Goal: Information Seeking & Learning: Learn about a topic

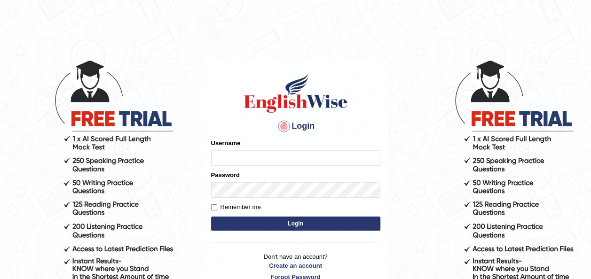
type input "Ummukulsu"
click at [294, 227] on button "Login" at bounding box center [295, 224] width 169 height 14
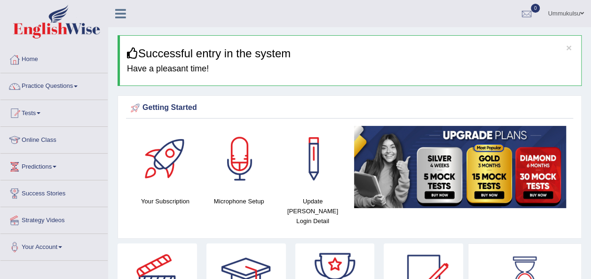
click at [60, 85] on link "Practice Questions" at bounding box center [53, 85] width 107 height 24
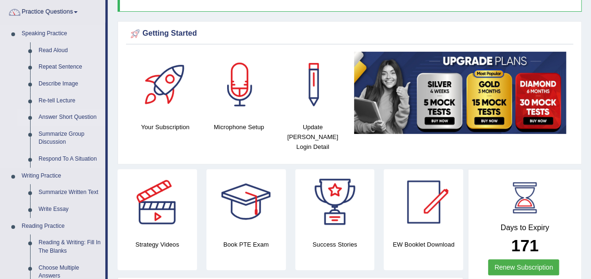
scroll to position [21, 0]
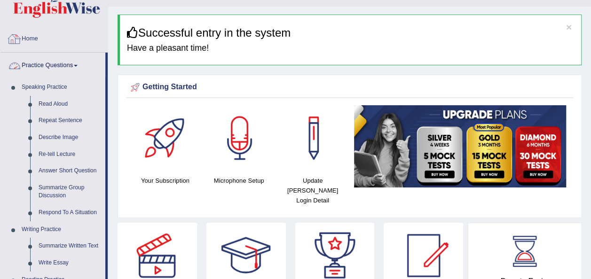
click at [28, 38] on link "Home" at bounding box center [53, 38] width 107 height 24
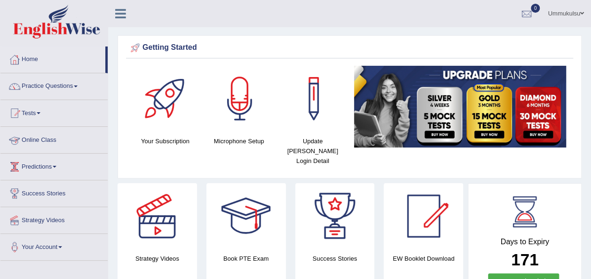
click at [34, 142] on link "Online Class" at bounding box center [53, 139] width 107 height 24
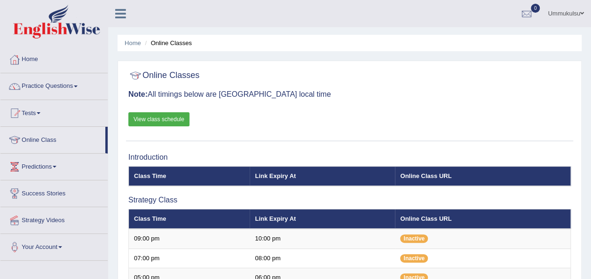
scroll to position [119, 0]
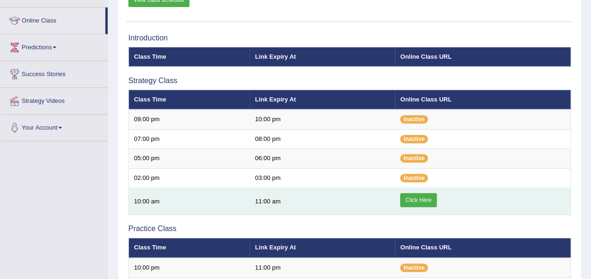
click at [429, 203] on link "Click Here" at bounding box center [418, 200] width 36 height 14
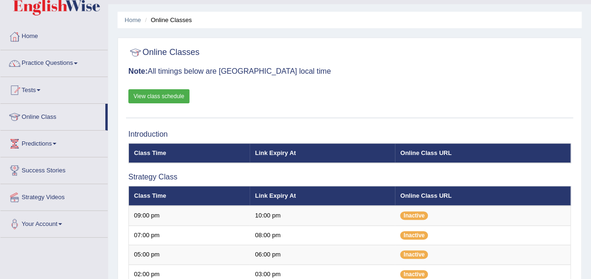
scroll to position [23, 0]
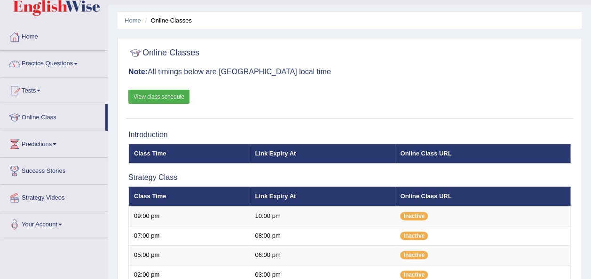
click at [59, 64] on link "Practice Questions" at bounding box center [53, 63] width 107 height 24
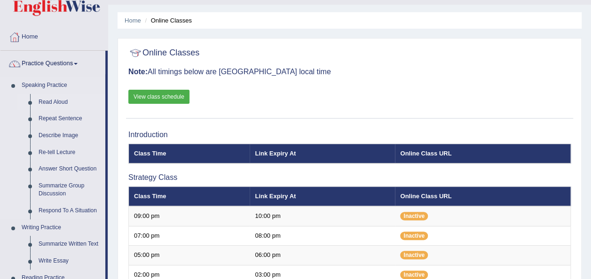
click at [57, 100] on link "Read Aloud" at bounding box center [69, 102] width 71 height 17
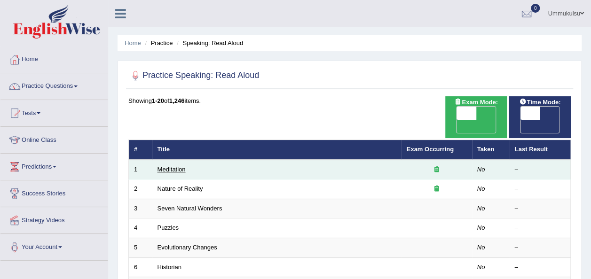
click at [173, 166] on link "Meditation" at bounding box center [172, 169] width 28 height 7
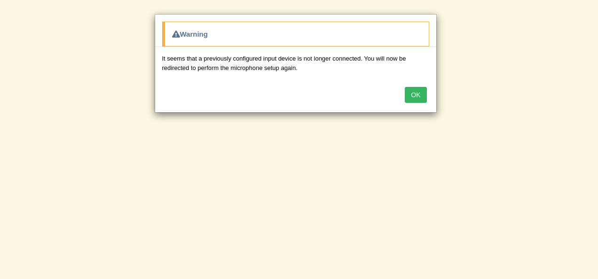
click at [413, 88] on button "OK" at bounding box center [416, 95] width 22 height 16
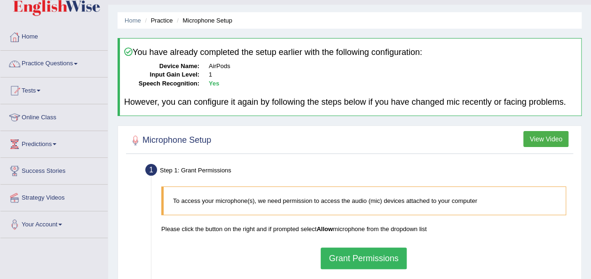
scroll to position [48, 0]
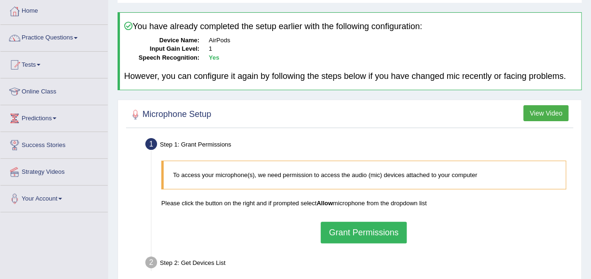
click at [349, 225] on button "Grant Permissions" at bounding box center [364, 233] width 86 height 22
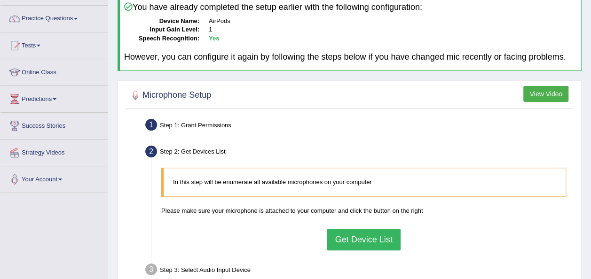
scroll to position [79, 0]
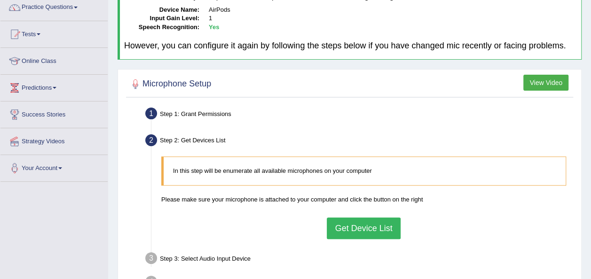
click at [358, 231] on button "Get Device List" at bounding box center [363, 229] width 73 height 22
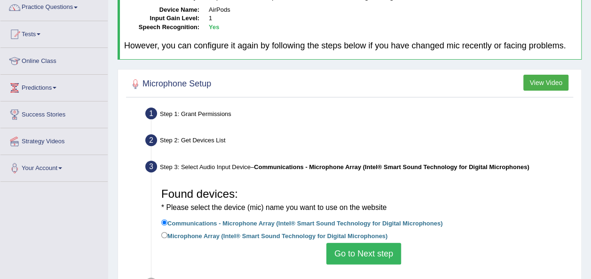
click at [358, 231] on label "Microphone Array (Intel® Smart Sound Technology for Digital Microphones)" at bounding box center [274, 235] width 226 height 10
click at [167, 232] on input "Microphone Array (Intel® Smart Sound Technology for Digital Microphones)" at bounding box center [164, 235] width 6 height 6
radio input "true"
click at [164, 221] on input "Communications - Microphone Array (Intel® Smart Sound Technology for Digital Mi…" at bounding box center [164, 223] width 6 height 6
radio input "true"
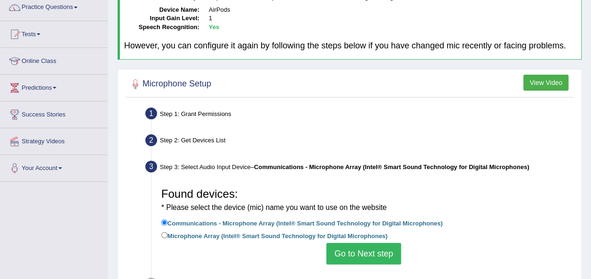
click at [350, 253] on button "Go to Next step" at bounding box center [363, 254] width 75 height 22
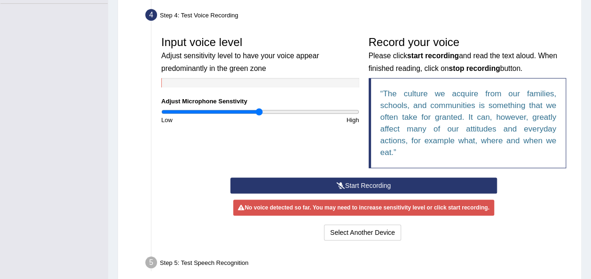
scroll to position [267, 0]
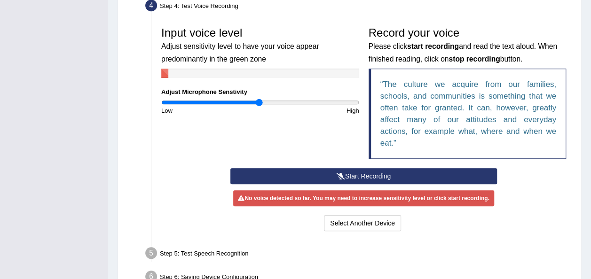
click at [344, 170] on button "Start Recording" at bounding box center [363, 176] width 267 height 16
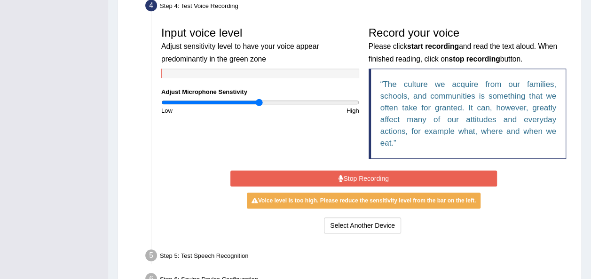
click at [344, 171] on button "Stop Recording" at bounding box center [363, 179] width 267 height 16
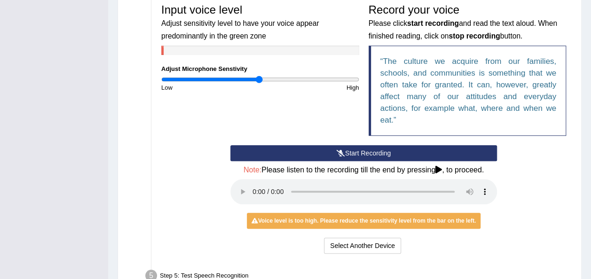
scroll to position [289, 0]
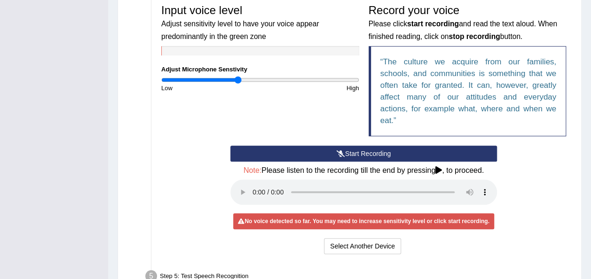
drag, startPoint x: 258, startPoint y: 80, endPoint x: 238, endPoint y: 84, distance: 19.6
type input "0.78"
click at [238, 84] on input "range" at bounding box center [260, 80] width 198 height 8
click at [340, 151] on icon at bounding box center [341, 153] width 8 height 7
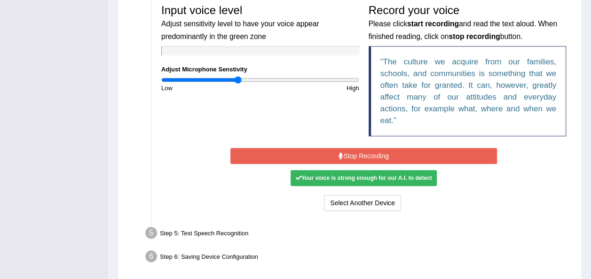
click at [350, 178] on div "Your voice is strong enough for our A.I. to detect" at bounding box center [364, 178] width 146 height 16
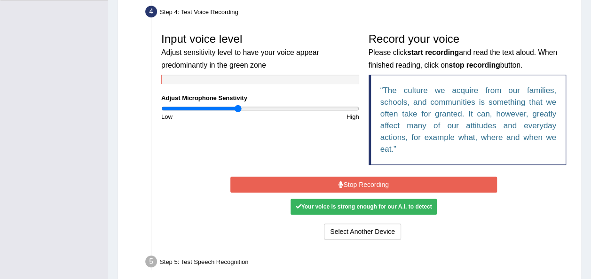
scroll to position [253, 0]
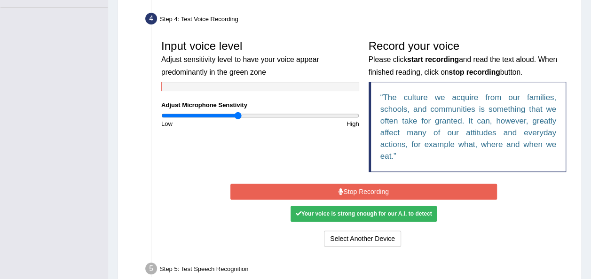
click at [332, 189] on button "Stop Recording" at bounding box center [363, 192] width 267 height 16
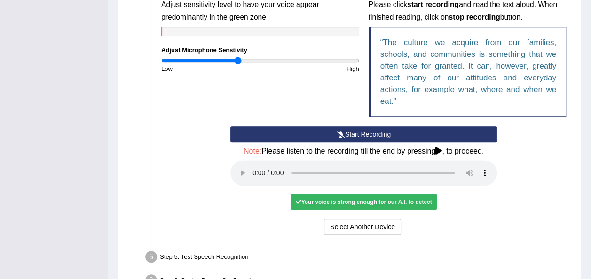
scroll to position [311, 0]
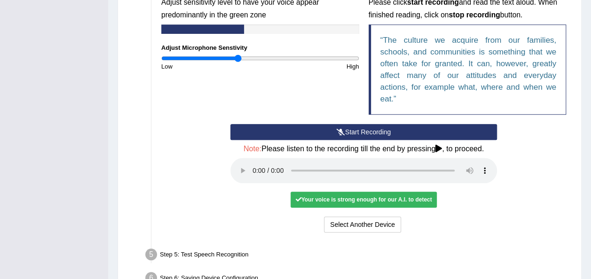
click at [346, 197] on div "Your voice is strong enough for our A.I. to detect" at bounding box center [364, 200] width 146 height 16
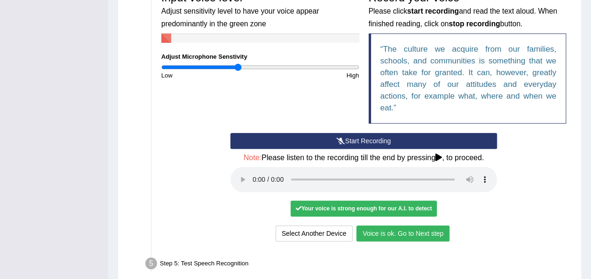
scroll to position [302, 0]
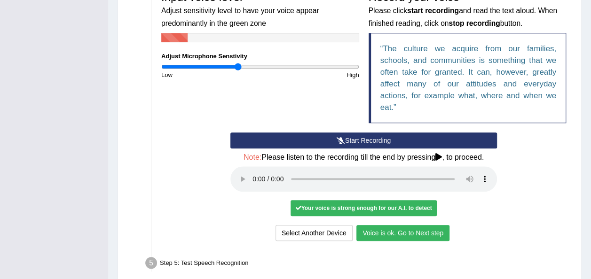
click at [423, 234] on button "Voice is ok. Go to Next step" at bounding box center [402, 233] width 93 height 16
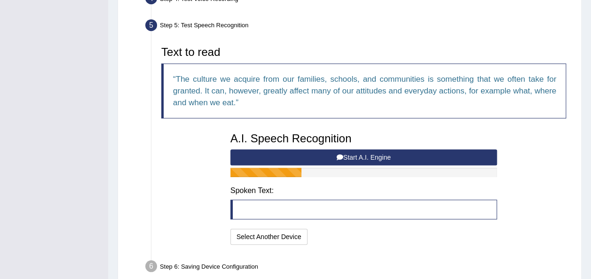
scroll to position [276, 0]
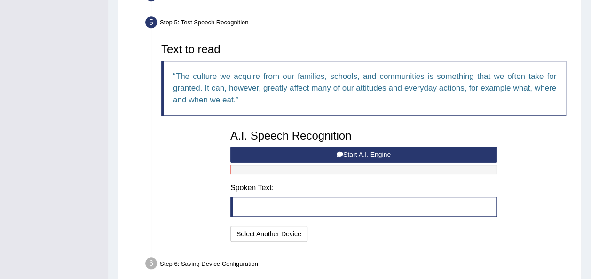
click at [350, 150] on button "Start A.I. Engine" at bounding box center [363, 155] width 267 height 16
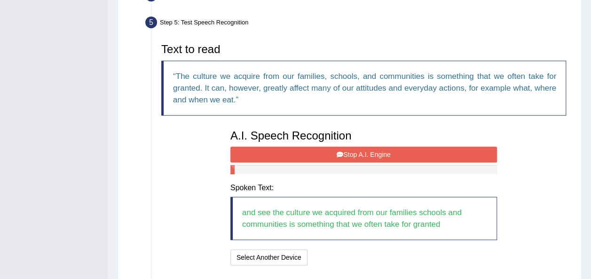
click at [350, 150] on button "Stop A.I. Engine" at bounding box center [363, 155] width 267 height 16
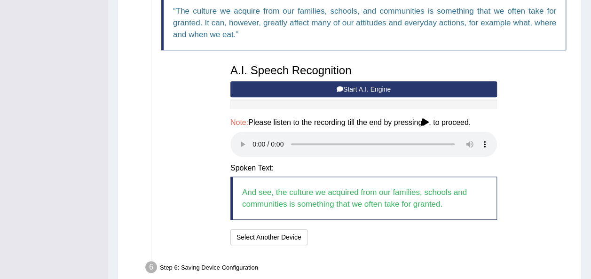
scroll to position [387, 0]
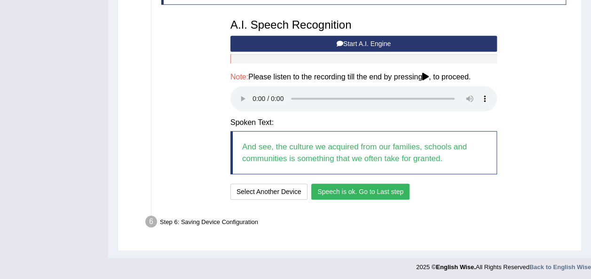
click at [339, 189] on button "Speech is ok. Go to Last step" at bounding box center [360, 192] width 98 height 16
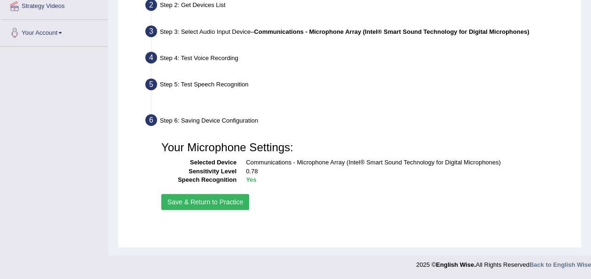
scroll to position [214, 0]
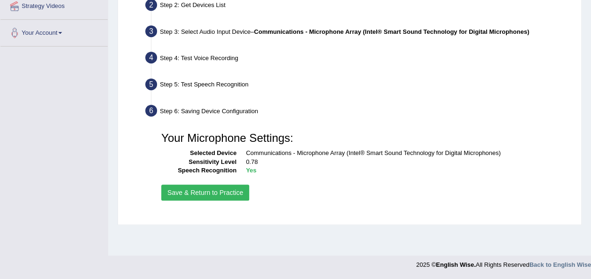
click at [226, 195] on button "Save & Return to Practice" at bounding box center [205, 193] width 88 height 16
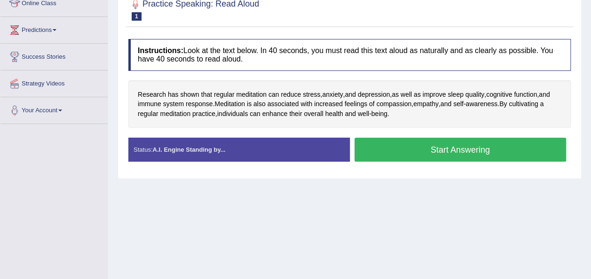
scroll to position [106, 0]
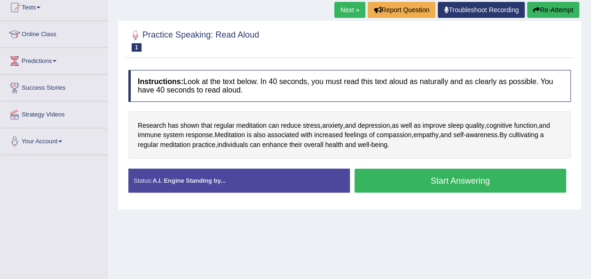
click at [428, 182] on button "Start Answering" at bounding box center [461, 181] width 212 height 24
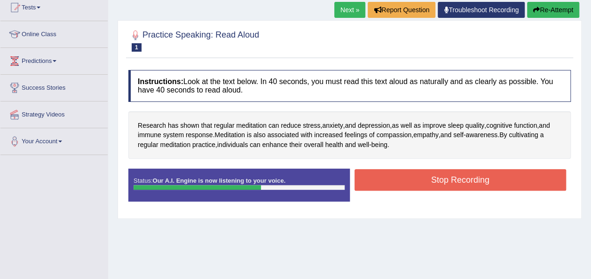
click at [428, 182] on button "Stop Recording" at bounding box center [461, 180] width 212 height 22
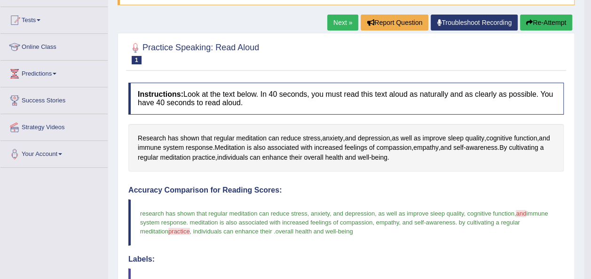
scroll to position [83, 0]
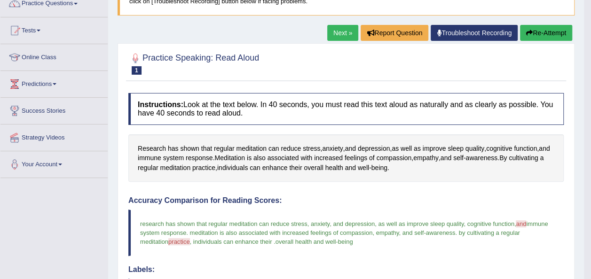
click at [338, 31] on link "Next »" at bounding box center [342, 33] width 31 height 16
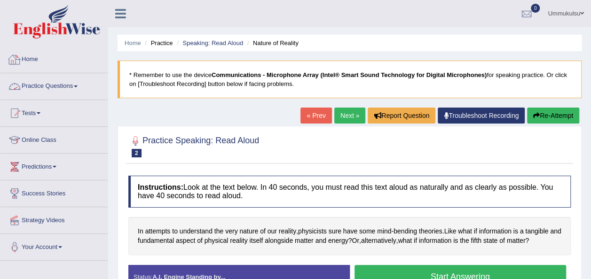
click at [57, 89] on link "Practice Questions" at bounding box center [53, 85] width 107 height 24
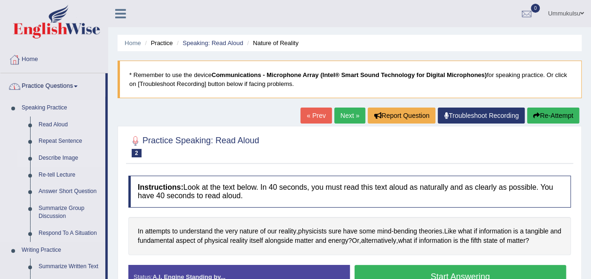
scroll to position [13, 0]
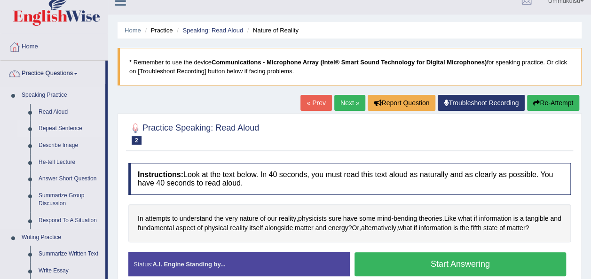
click at [62, 129] on link "Repeat Sentence" at bounding box center [69, 128] width 71 height 17
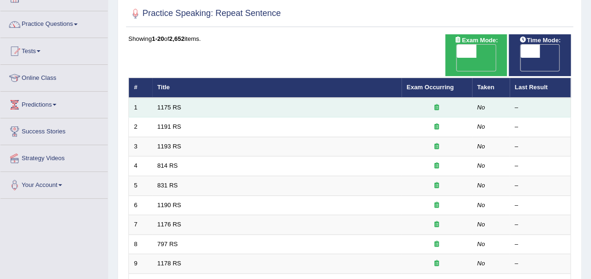
scroll to position [86, 0]
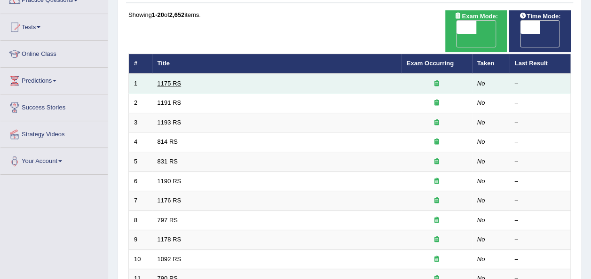
click at [169, 80] on link "1175 RS" at bounding box center [170, 83] width 24 height 7
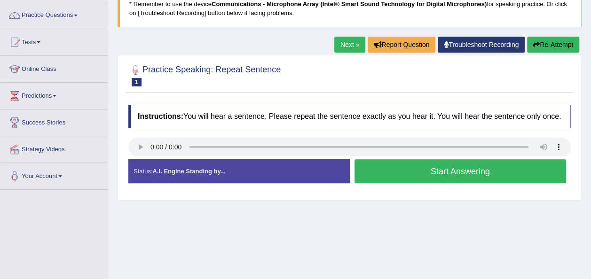
scroll to position [78, 0]
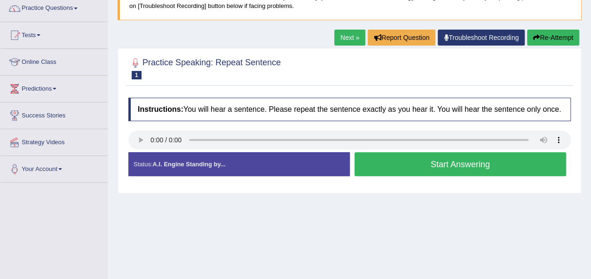
click at [382, 164] on button "Start Answering" at bounding box center [461, 164] width 212 height 24
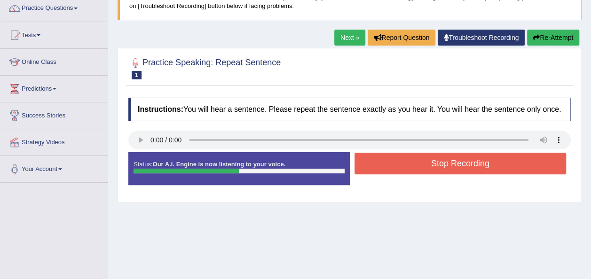
click at [544, 37] on button "Re-Attempt" at bounding box center [553, 38] width 52 height 16
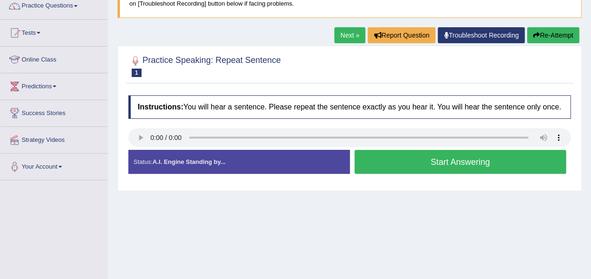
click at [137, 58] on div at bounding box center [135, 61] width 14 height 14
click at [396, 165] on button "Start Answering" at bounding box center [461, 162] width 212 height 24
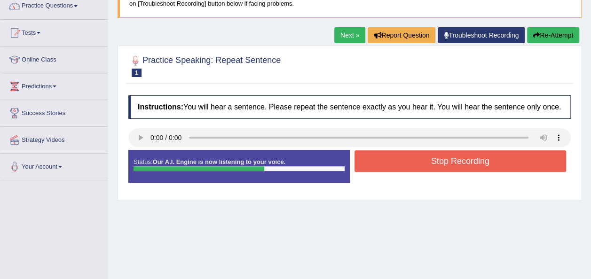
click at [396, 165] on button "Stop Recording" at bounding box center [461, 161] width 212 height 22
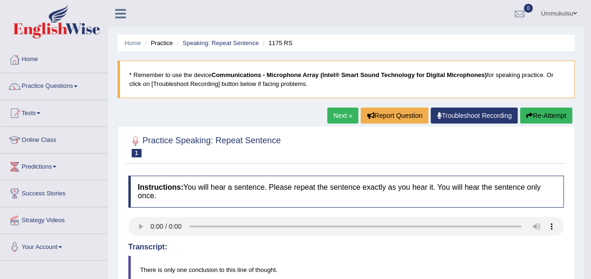
click at [348, 118] on link "Next »" at bounding box center [342, 116] width 31 height 16
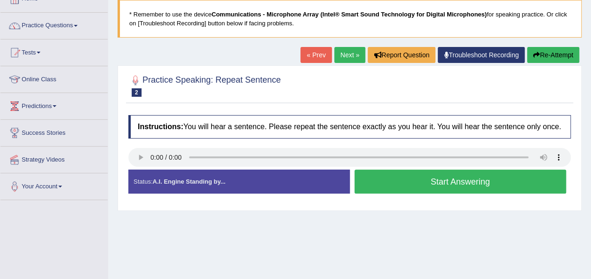
scroll to position [75, 0]
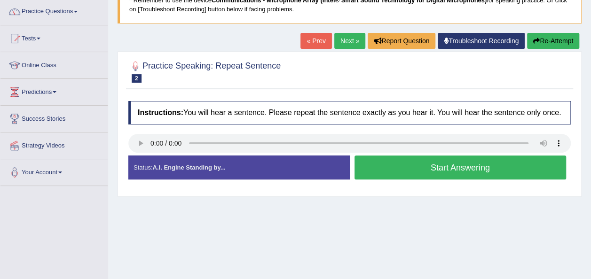
click at [391, 166] on button "Start Answering" at bounding box center [461, 168] width 212 height 24
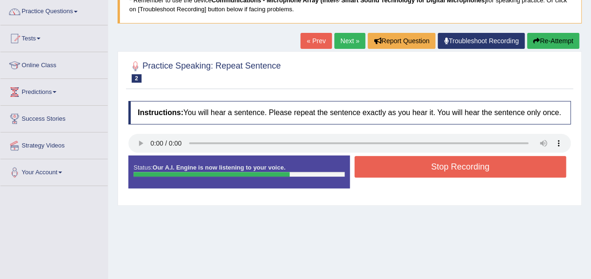
click at [391, 166] on button "Stop Recording" at bounding box center [461, 167] width 212 height 22
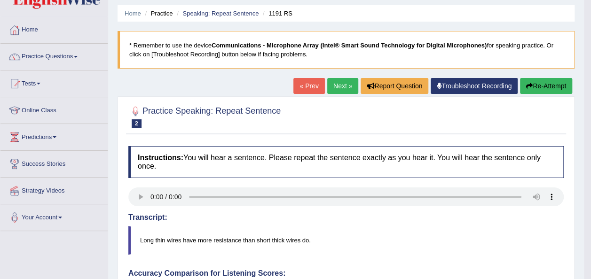
scroll to position [29, 0]
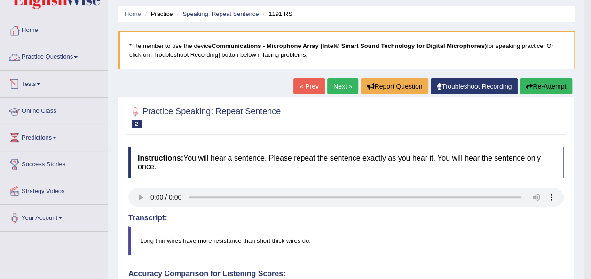
click at [45, 55] on link "Practice Questions" at bounding box center [53, 56] width 107 height 24
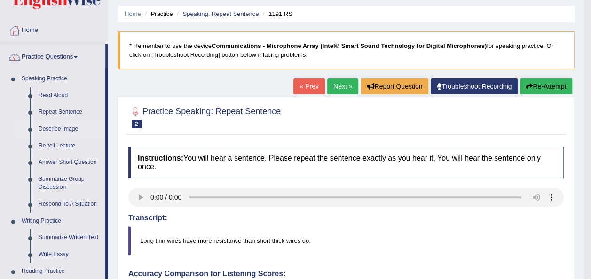
click at [55, 129] on link "Describe Image" at bounding box center [69, 129] width 71 height 17
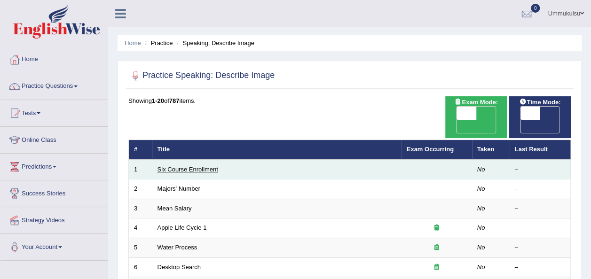
click at [203, 166] on link "Six Course Enrollment" at bounding box center [188, 169] width 61 height 7
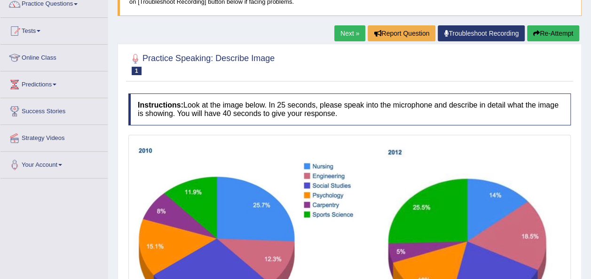
scroll to position [82, 0]
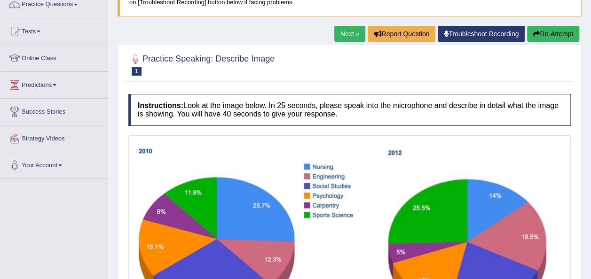
click at [347, 31] on link "Next »" at bounding box center [349, 34] width 31 height 16
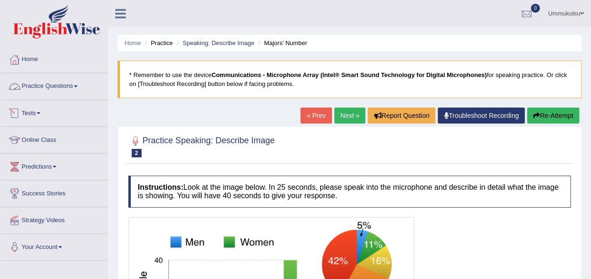
click at [57, 88] on link "Practice Questions" at bounding box center [53, 85] width 107 height 24
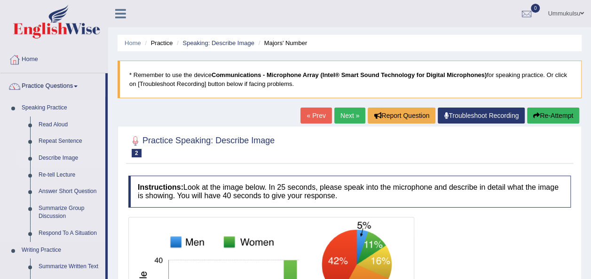
click at [58, 159] on link "Describe Image" at bounding box center [69, 158] width 71 height 17
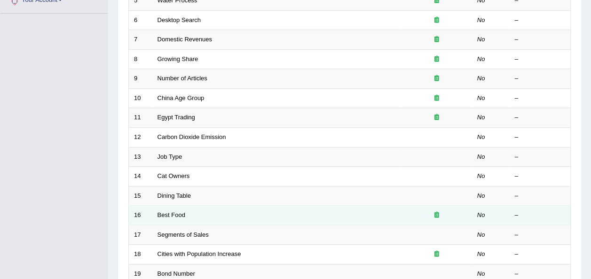
scroll to position [280, 0]
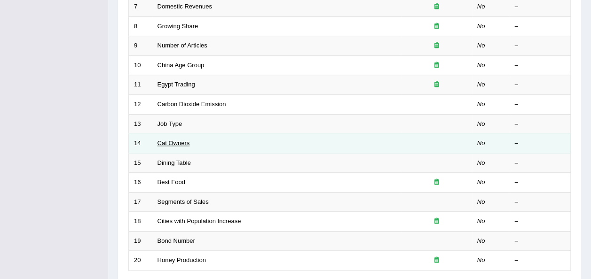
click at [171, 140] on link "Cat Owners" at bounding box center [174, 143] width 32 height 7
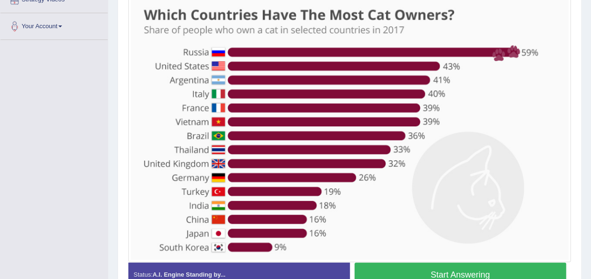
scroll to position [234, 0]
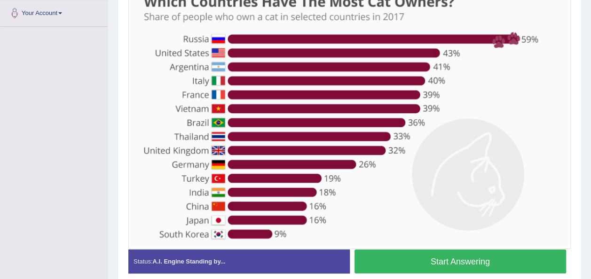
click at [431, 260] on button "Start Answering" at bounding box center [461, 262] width 212 height 24
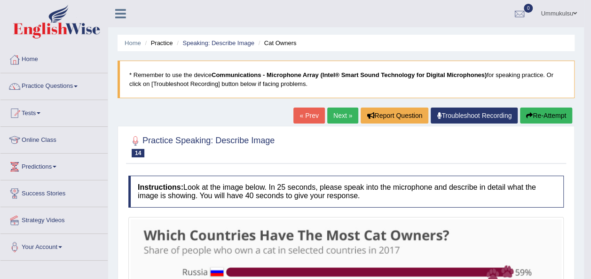
scroll to position [104, 0]
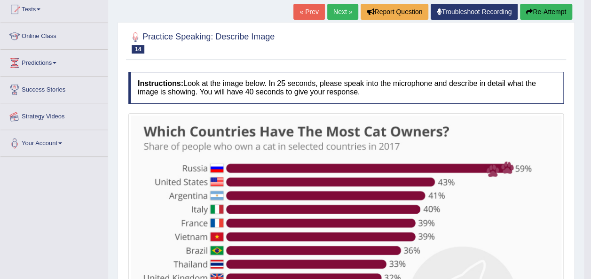
drag, startPoint x: 55, startPoint y: 125, endPoint x: 171, endPoint y: 93, distance: 120.5
click at [55, 125] on link "Strategy Videos" at bounding box center [53, 115] width 107 height 24
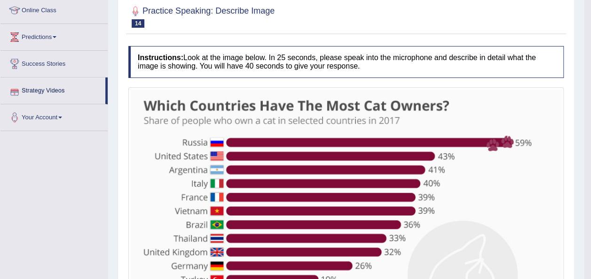
scroll to position [132, 0]
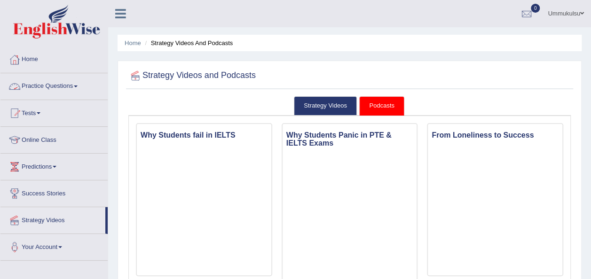
click at [65, 87] on link "Practice Questions" at bounding box center [53, 85] width 107 height 24
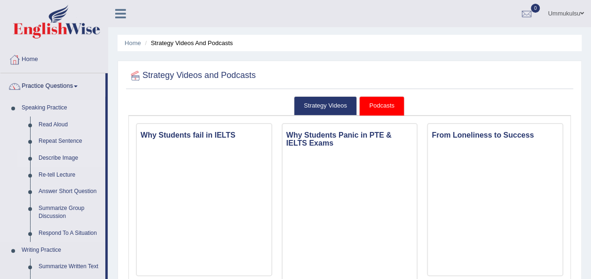
click at [58, 160] on link "Describe Image" at bounding box center [69, 158] width 71 height 17
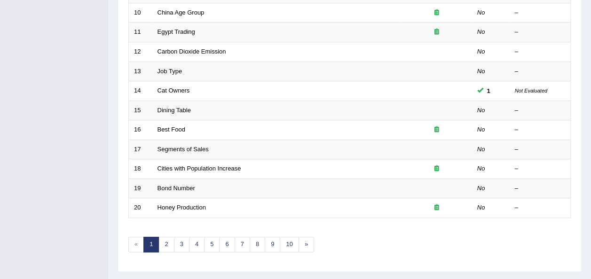
scroll to position [334, 0]
click at [167, 236] on link "2" at bounding box center [166, 244] width 16 height 16
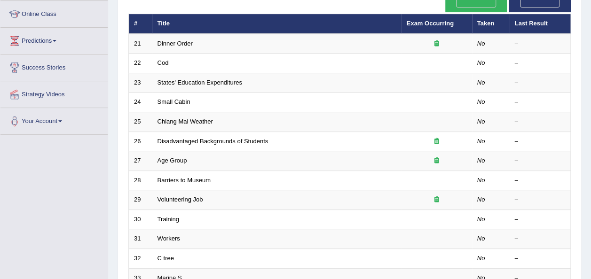
scroll to position [179, 0]
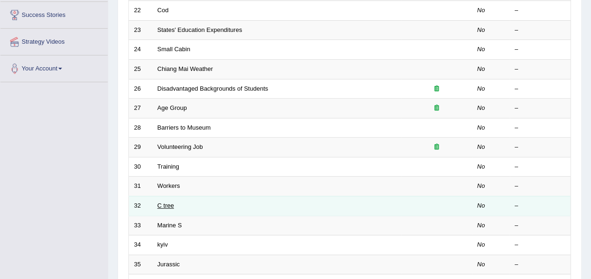
click at [165, 202] on link "C tree" at bounding box center [166, 205] width 16 height 7
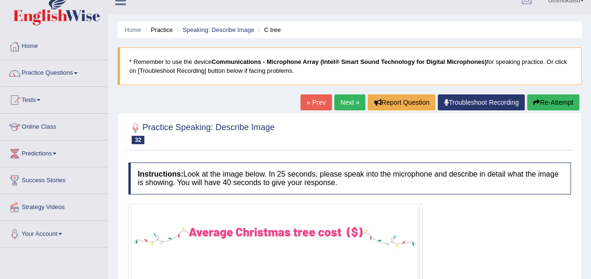
scroll to position [6, 0]
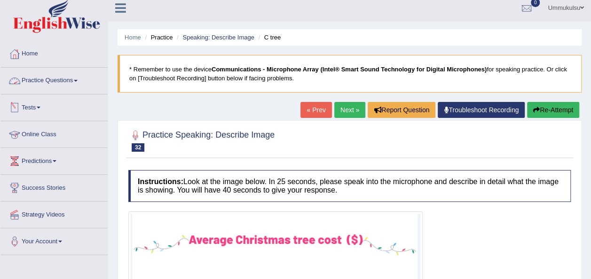
click at [62, 76] on link "Practice Questions" at bounding box center [53, 80] width 107 height 24
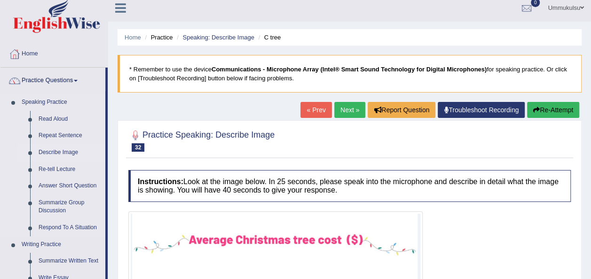
click at [66, 150] on link "Describe Image" at bounding box center [69, 152] width 71 height 17
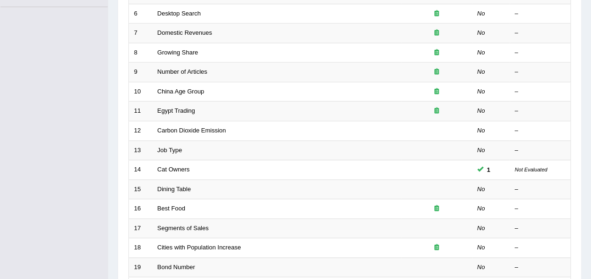
scroll to position [274, 0]
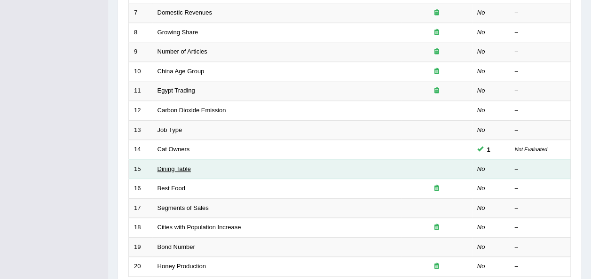
click at [180, 166] on link "Dining Table" at bounding box center [174, 169] width 33 height 7
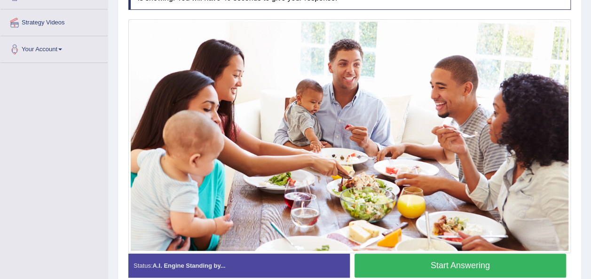
scroll to position [197, 0]
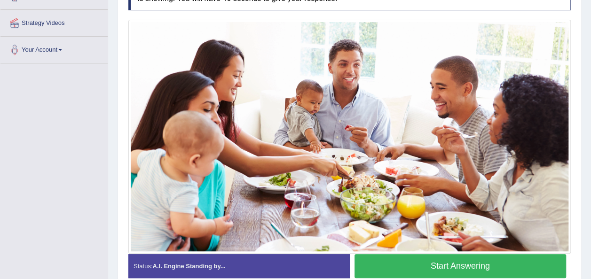
click at [434, 268] on button "Start Answering" at bounding box center [461, 266] width 212 height 24
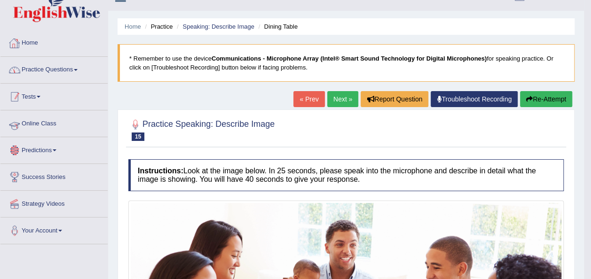
scroll to position [8, 0]
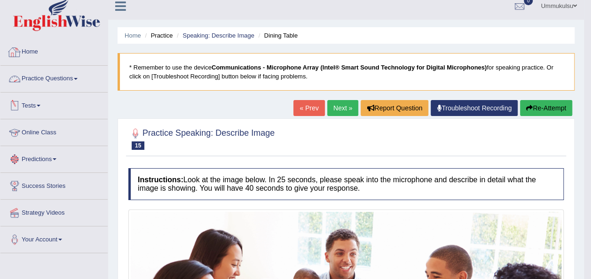
click at [55, 78] on link "Practice Questions" at bounding box center [53, 78] width 107 height 24
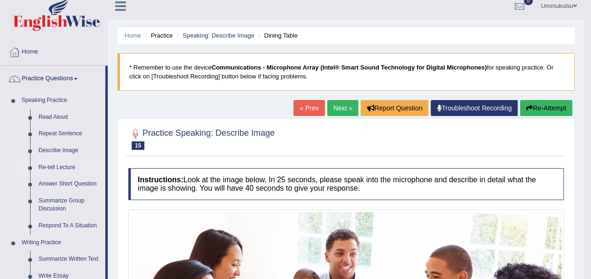
click at [62, 165] on link "Re-tell Lecture" at bounding box center [69, 167] width 71 height 17
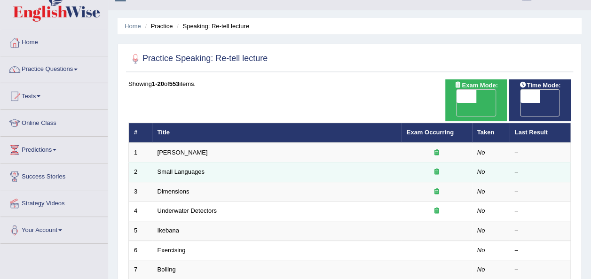
scroll to position [22, 0]
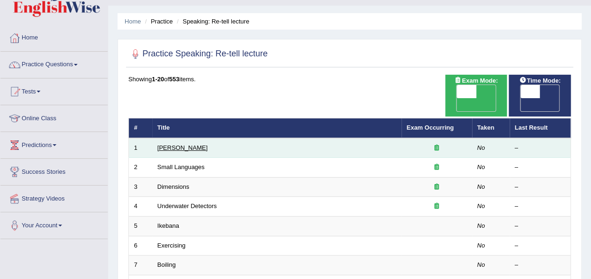
click at [182, 144] on link "[PERSON_NAME]" at bounding box center [183, 147] width 50 height 7
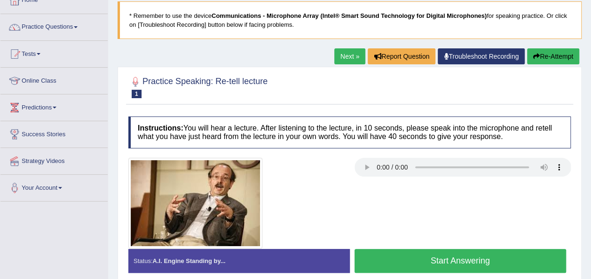
scroll to position [96, 0]
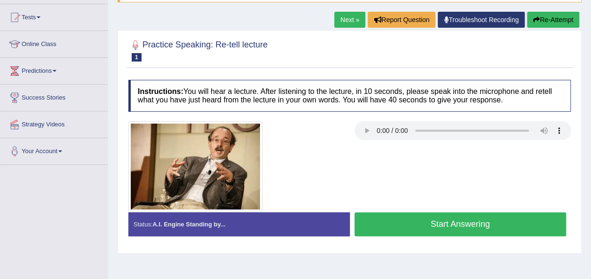
click at [453, 220] on button "Start Answering" at bounding box center [461, 225] width 212 height 24
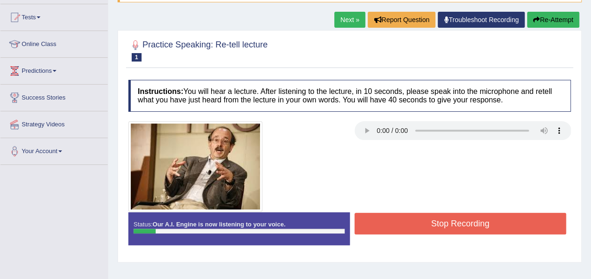
click at [453, 220] on button "Stop Recording" at bounding box center [461, 224] width 212 height 22
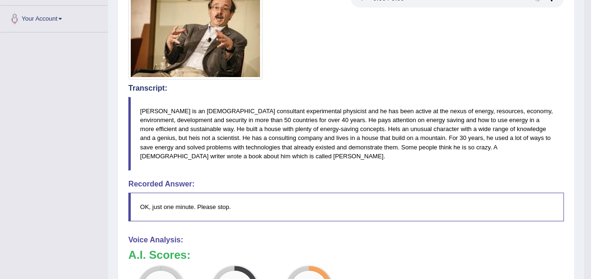
scroll to position [313, 0]
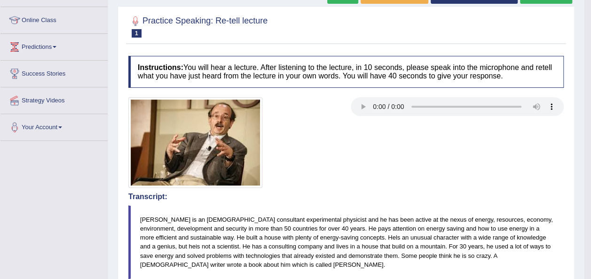
click at [484, 165] on div at bounding box center [346, 142] width 445 height 91
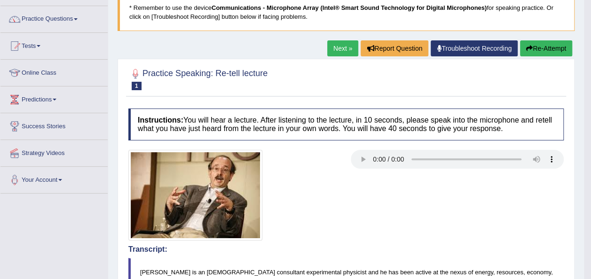
scroll to position [67, 0]
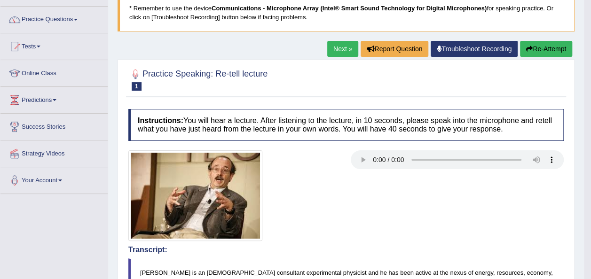
click at [529, 48] on icon "button" at bounding box center [529, 49] width 7 height 7
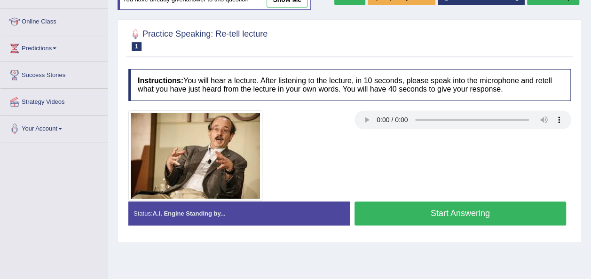
scroll to position [120, 0]
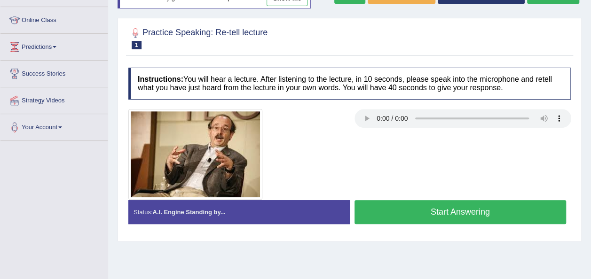
click at [445, 209] on button "Start Answering" at bounding box center [461, 212] width 212 height 24
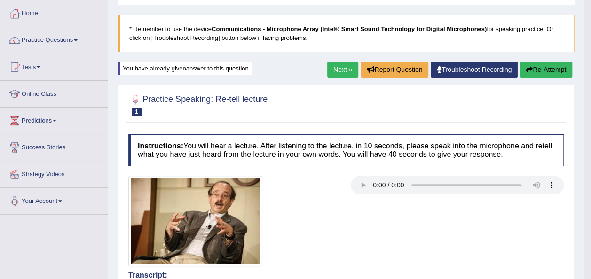
scroll to position [46, 0]
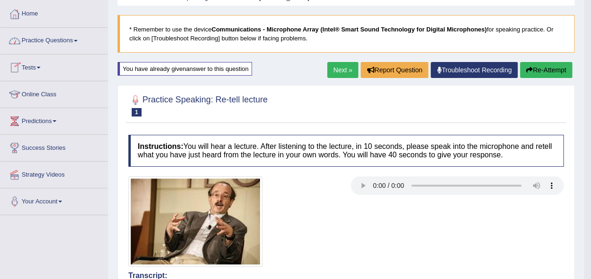
click at [33, 37] on link "Practice Questions" at bounding box center [53, 40] width 107 height 24
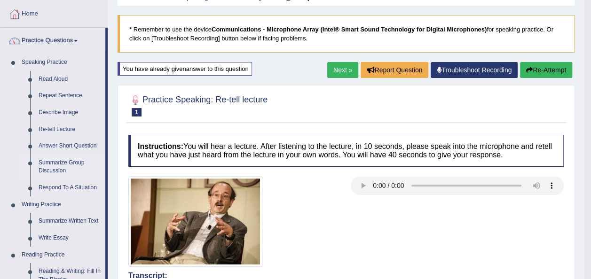
click at [55, 163] on link "Summarize Group Discussion" at bounding box center [69, 167] width 71 height 25
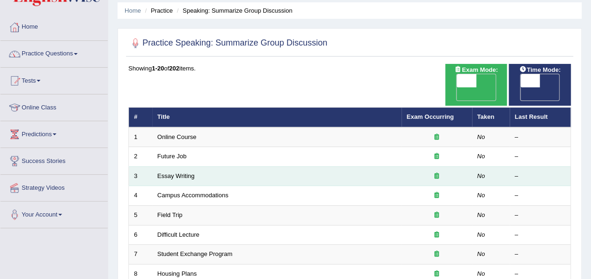
scroll to position [37, 0]
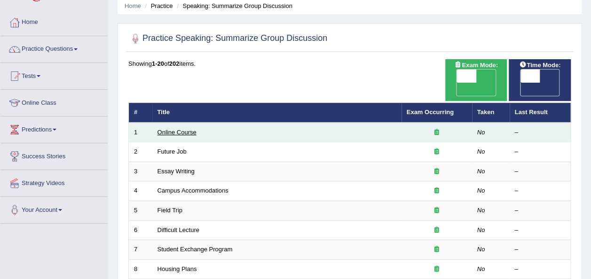
click at [183, 129] on link "Online Course" at bounding box center [177, 132] width 39 height 7
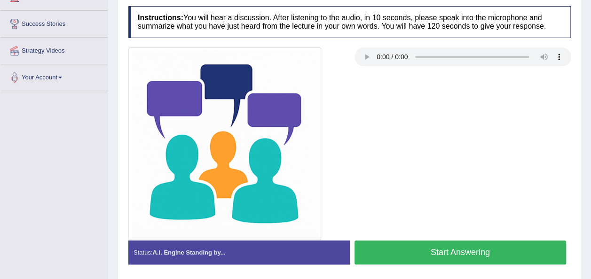
scroll to position [180, 0]
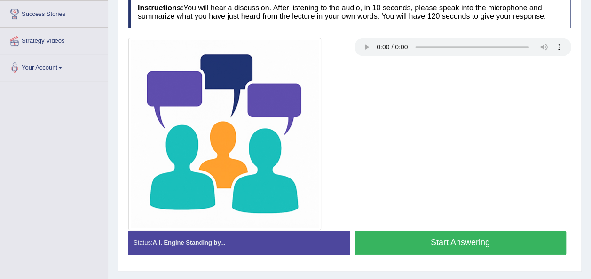
click at [422, 243] on button "Start Answering" at bounding box center [461, 243] width 212 height 24
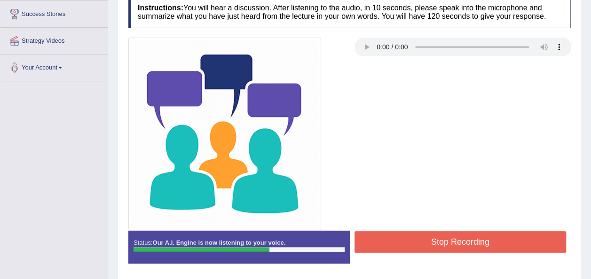
click at [422, 243] on button "Stop Recording" at bounding box center [461, 242] width 212 height 22
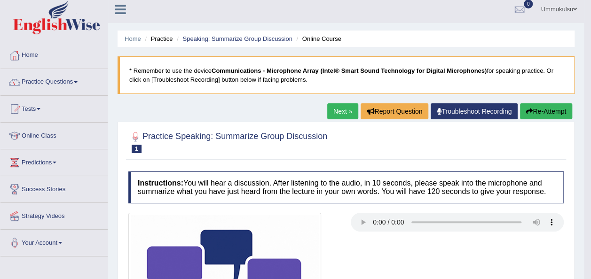
scroll to position [0, 0]
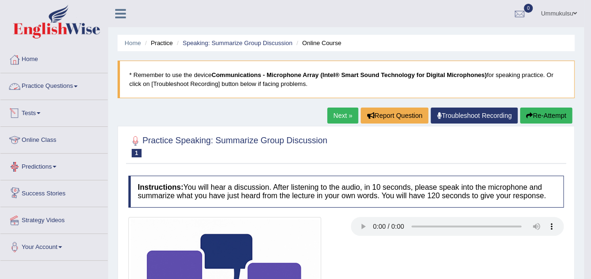
click at [71, 87] on link "Practice Questions" at bounding box center [53, 85] width 107 height 24
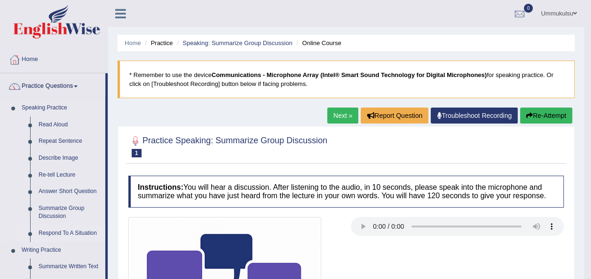
click at [52, 231] on link "Respond To A Situation" at bounding box center [69, 233] width 71 height 17
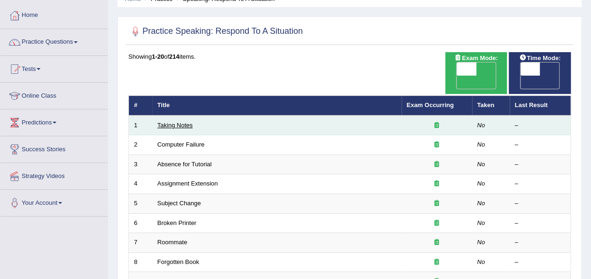
click at [172, 122] on link "Taking Notes" at bounding box center [175, 125] width 35 height 7
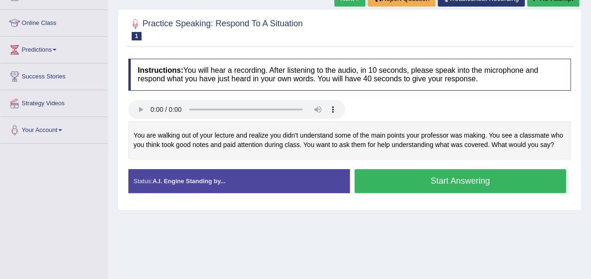
scroll to position [118, 0]
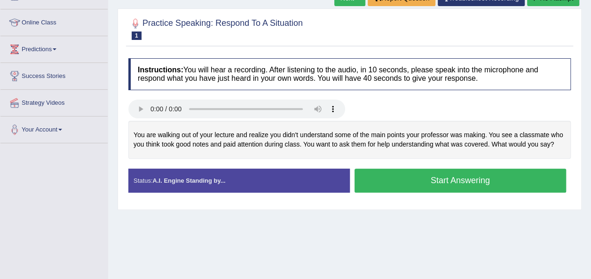
click at [433, 183] on button "Start Answering" at bounding box center [461, 181] width 212 height 24
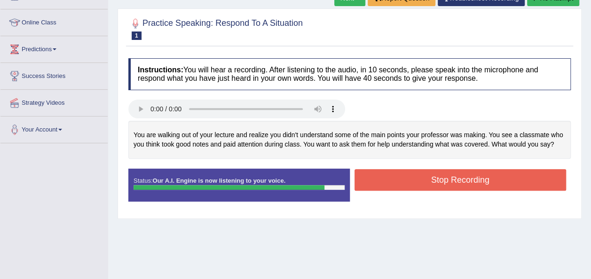
click at [433, 183] on button "Stop Recording" at bounding box center [461, 180] width 212 height 22
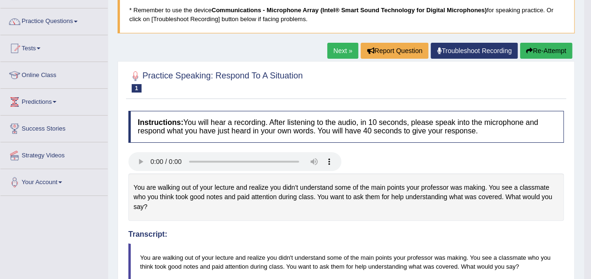
scroll to position [60, 0]
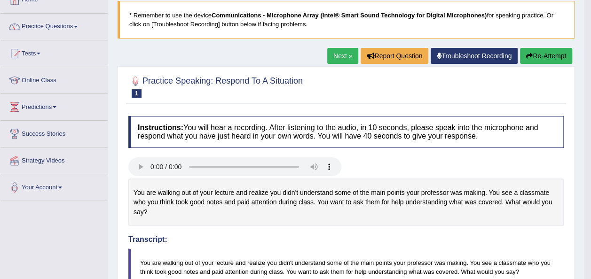
click at [344, 50] on link "Next »" at bounding box center [342, 56] width 31 height 16
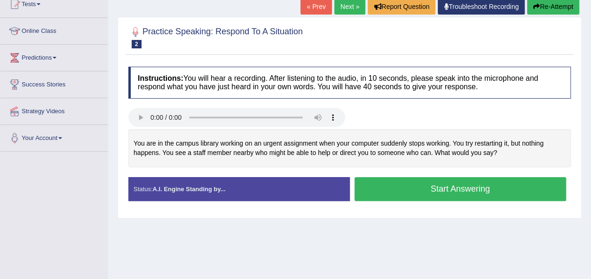
scroll to position [136, 0]
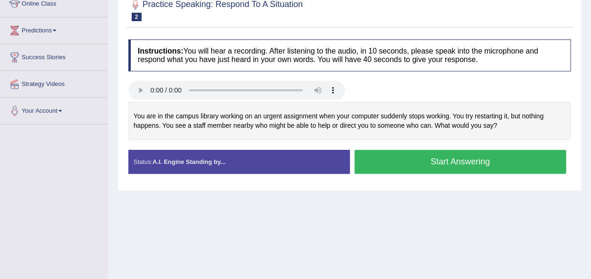
click at [399, 158] on button "Start Answering" at bounding box center [461, 162] width 212 height 24
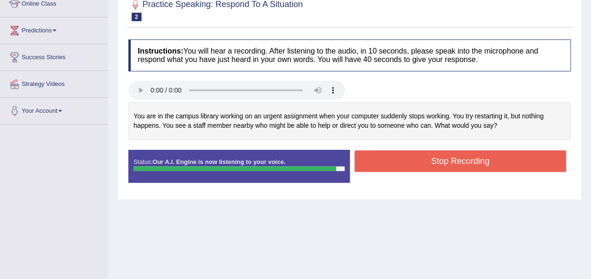
click at [399, 158] on button "Stop Recording" at bounding box center [461, 161] width 212 height 22
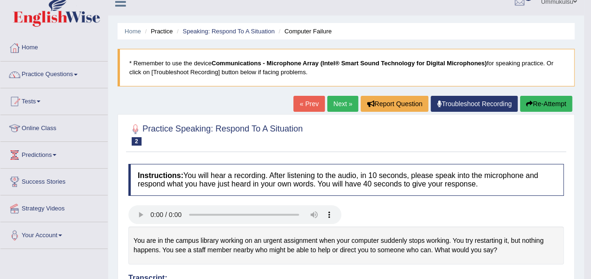
scroll to position [0, 0]
